Goal: Information Seeking & Learning: Learn about a topic

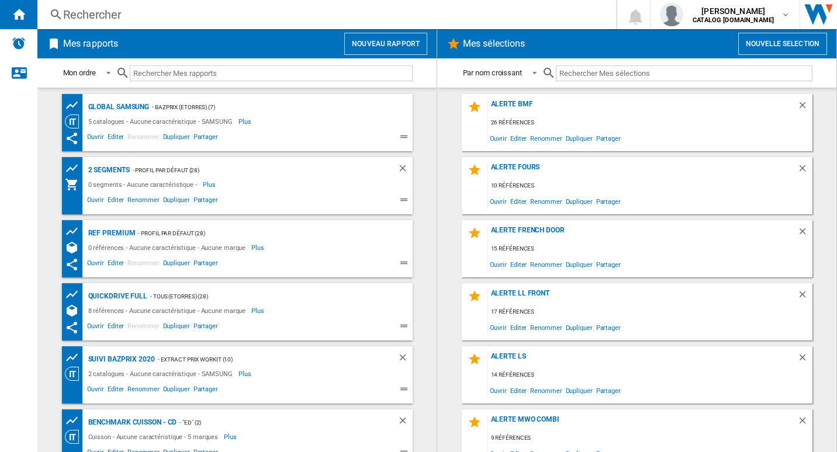
click at [392, 19] on div "Rechercher" at bounding box center [324, 14] width 522 height 16
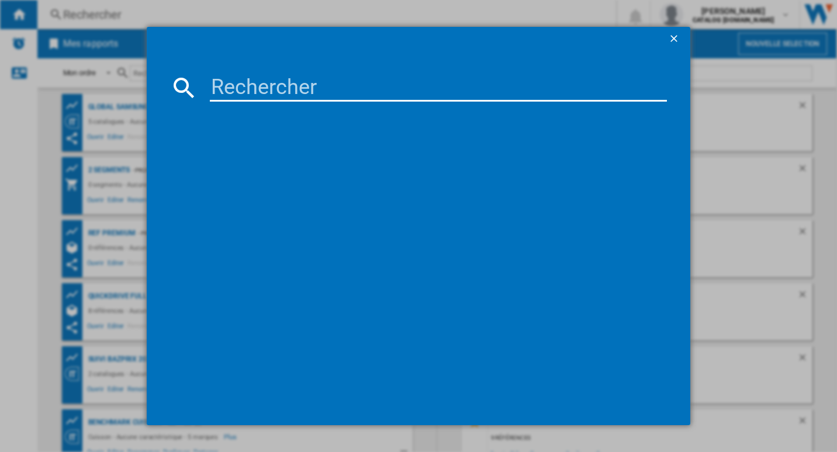
click at [293, 87] on input at bounding box center [439, 88] width 458 height 28
paste input "MS32DG4504AGE"
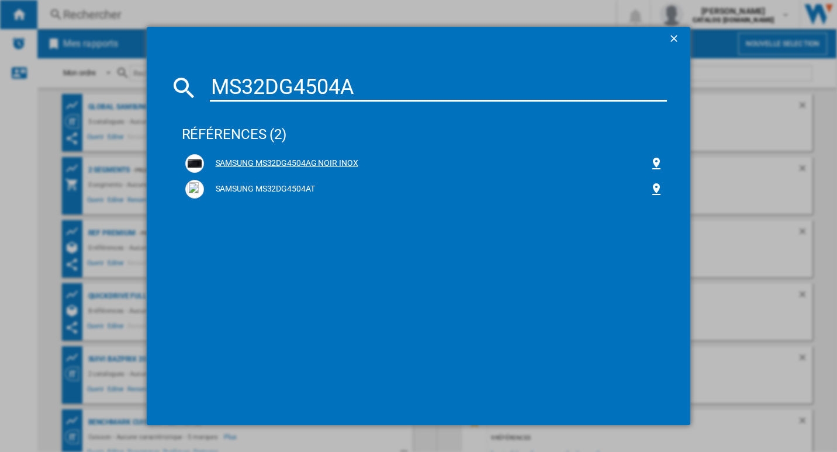
type input "MS32DG4504A"
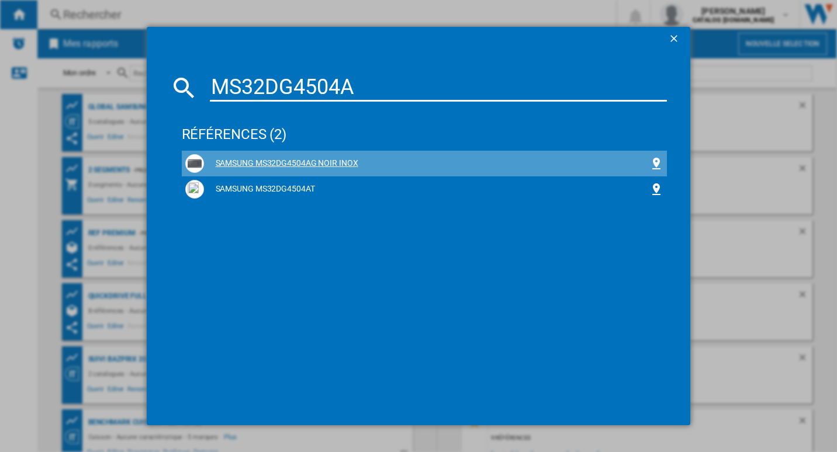
click at [331, 163] on div "SAMSUNG MS32DG4504AG NOIR INOX" at bounding box center [427, 164] width 446 height 12
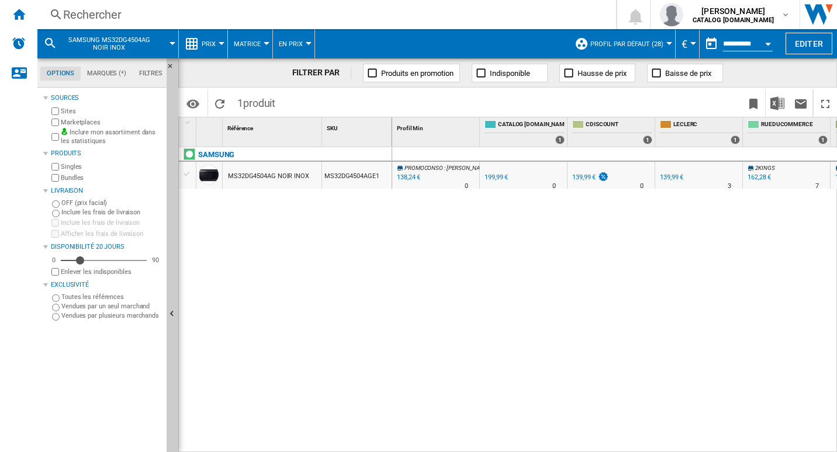
click at [210, 53] on button "Prix" at bounding box center [212, 43] width 20 height 29
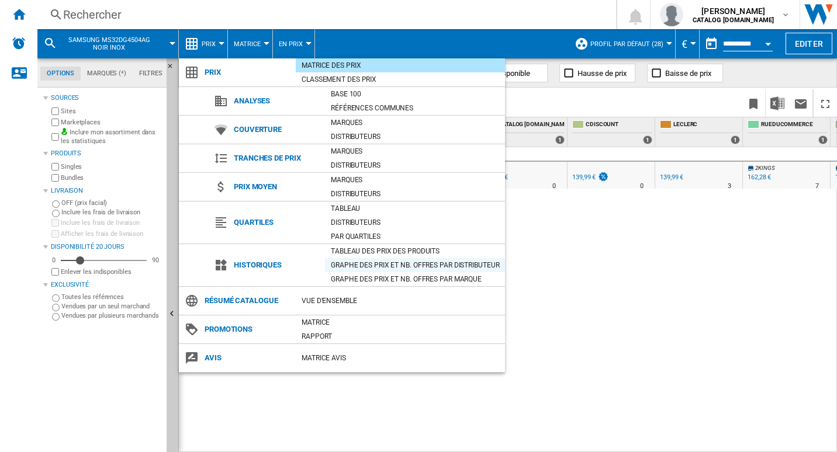
click at [375, 264] on div "Graphe des prix et nb. offres par distributeur" at bounding box center [415, 265] width 180 height 12
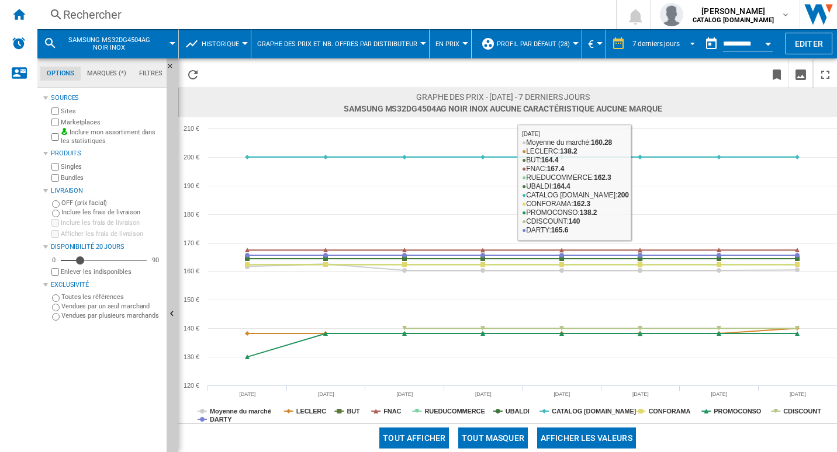
click at [656, 51] on md-select-value "7 derniers jours" at bounding box center [665, 44] width 68 height 18
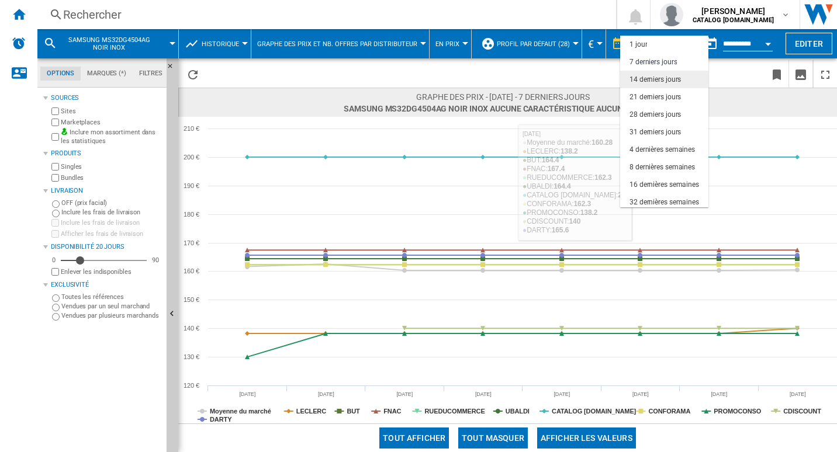
scroll to position [18, 0]
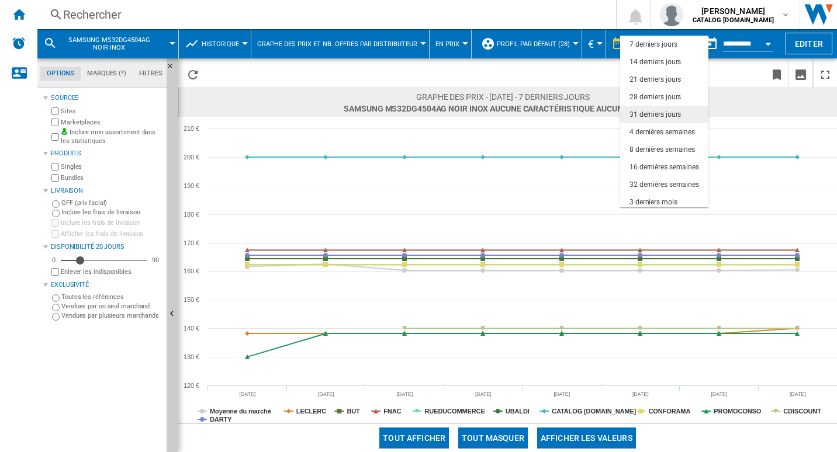
click at [665, 117] on div "31 derniers jours" at bounding box center [654, 115] width 51 height 10
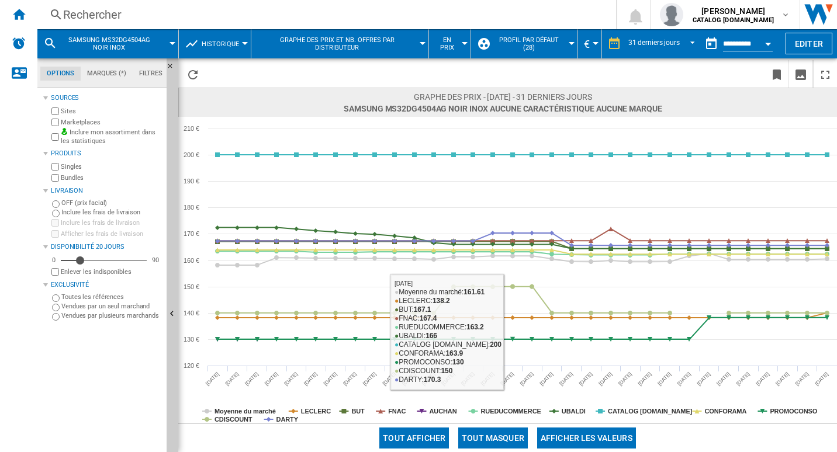
click at [508, 439] on button "Tout masquer" at bounding box center [493, 438] width 70 height 21
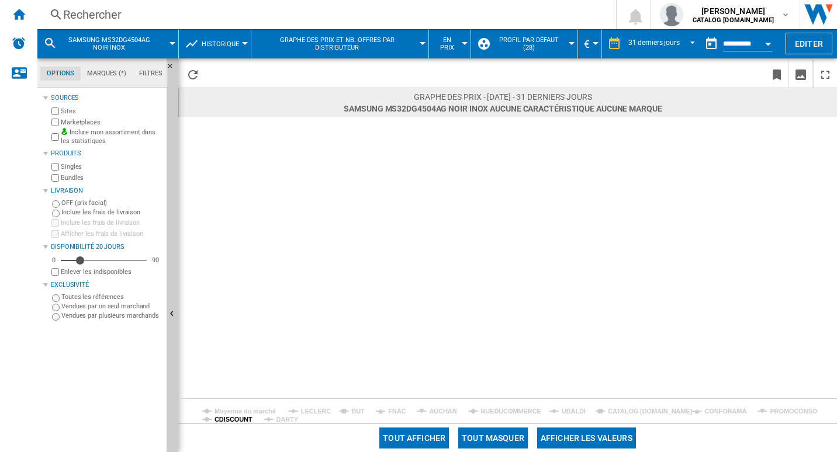
click at [231, 419] on tspan "CDISCOUNT" at bounding box center [233, 419] width 38 height 7
